Goal: Find specific page/section: Find specific page/section

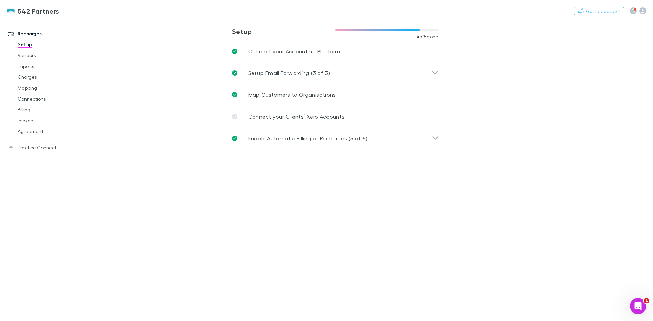
click at [38, 133] on link "Agreements" at bounding box center [51, 131] width 81 height 11
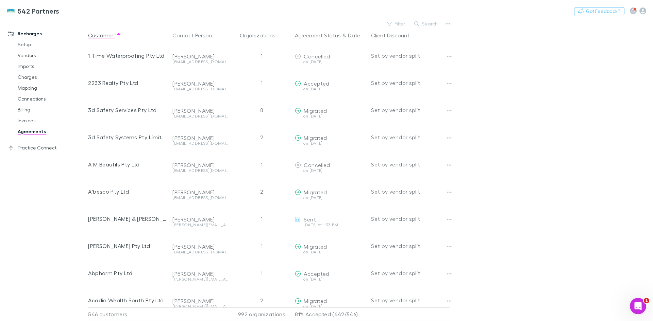
click at [425, 26] on button "Search" at bounding box center [426, 24] width 31 height 8
click at [434, 22] on button "Search" at bounding box center [426, 24] width 31 height 8
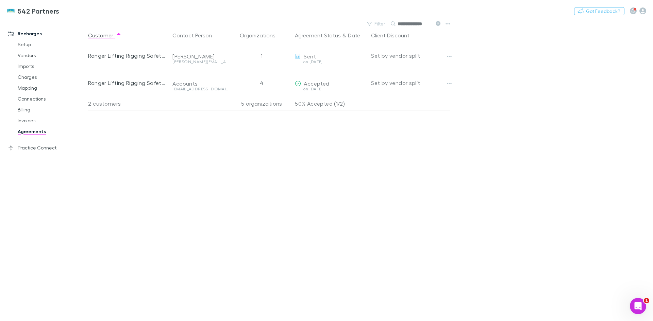
type input "**********"
click at [0, 0] on button "Copy link" at bounding box center [0, 0] width 0 height 0
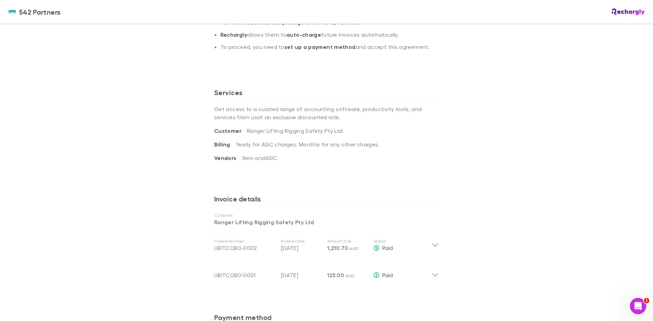
scroll to position [170, 0]
